Goal: Check status: Check status

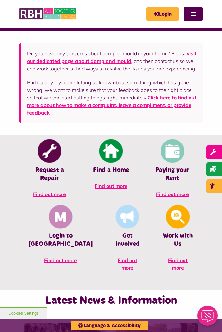
scroll to position [173, 0]
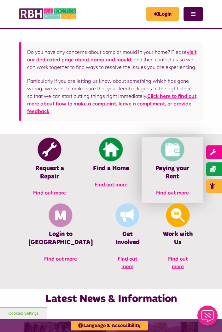
click at [156, 196] on span "Find out more" at bounding box center [172, 193] width 33 height 6
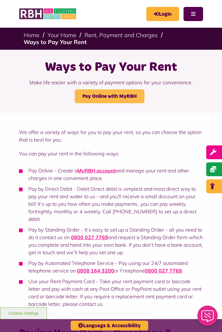
click at [125, 92] on link "Pay Online with MyRBH" at bounding box center [110, 97] width 70 height 14
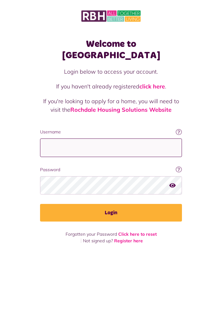
click at [63, 139] on input "Username" at bounding box center [111, 148] width 142 height 19
type input "**********"
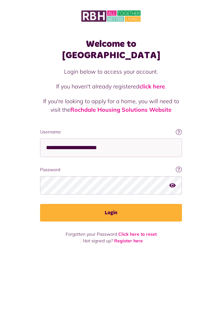
click at [40, 204] on button "Login" at bounding box center [111, 213] width 142 height 18
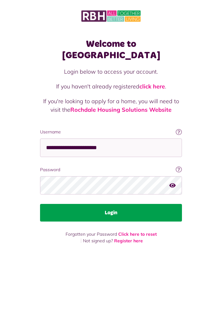
click at [137, 204] on button "Login" at bounding box center [111, 213] width 142 height 18
click at [159, 204] on button "Login" at bounding box center [111, 213] width 142 height 18
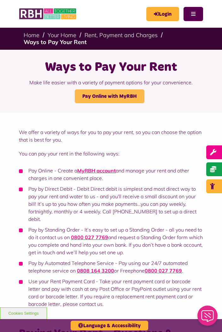
click at [134, 96] on link "Pay Online with MyRBH" at bounding box center [110, 97] width 70 height 14
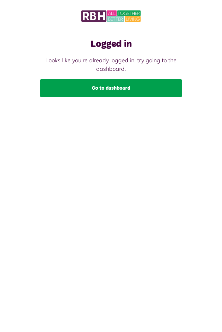
click at [140, 88] on link "Go to dashboard" at bounding box center [111, 88] width 142 height 18
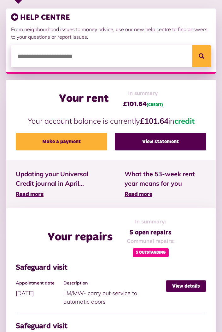
scroll to position [143, 0]
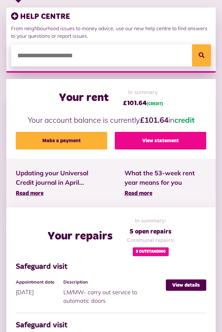
click at [183, 141] on link "View statement" at bounding box center [160, 141] width 91 height 18
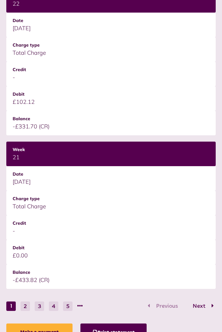
scroll to position [847, 0]
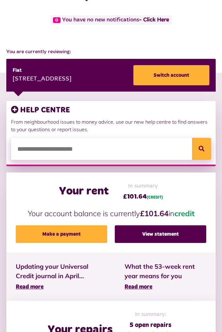
scroll to position [53, 0]
